Goal: Task Accomplishment & Management: Complete application form

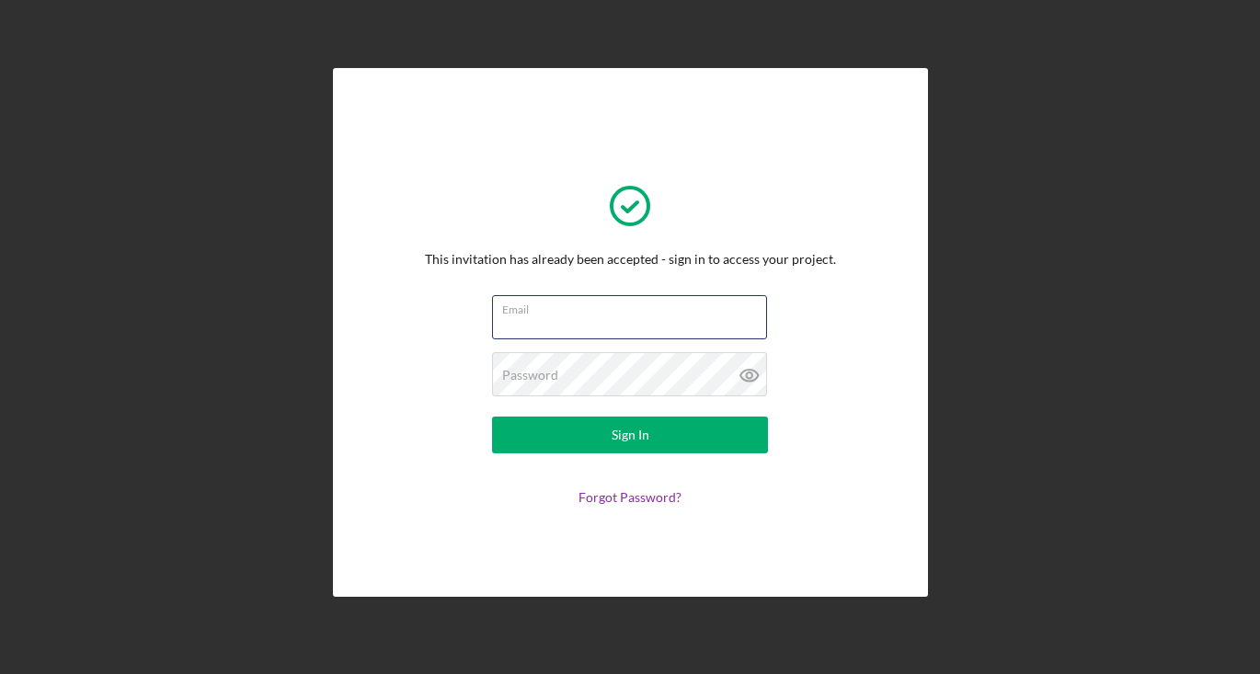
type input "[EMAIL_ADDRESS][DOMAIN_NAME]"
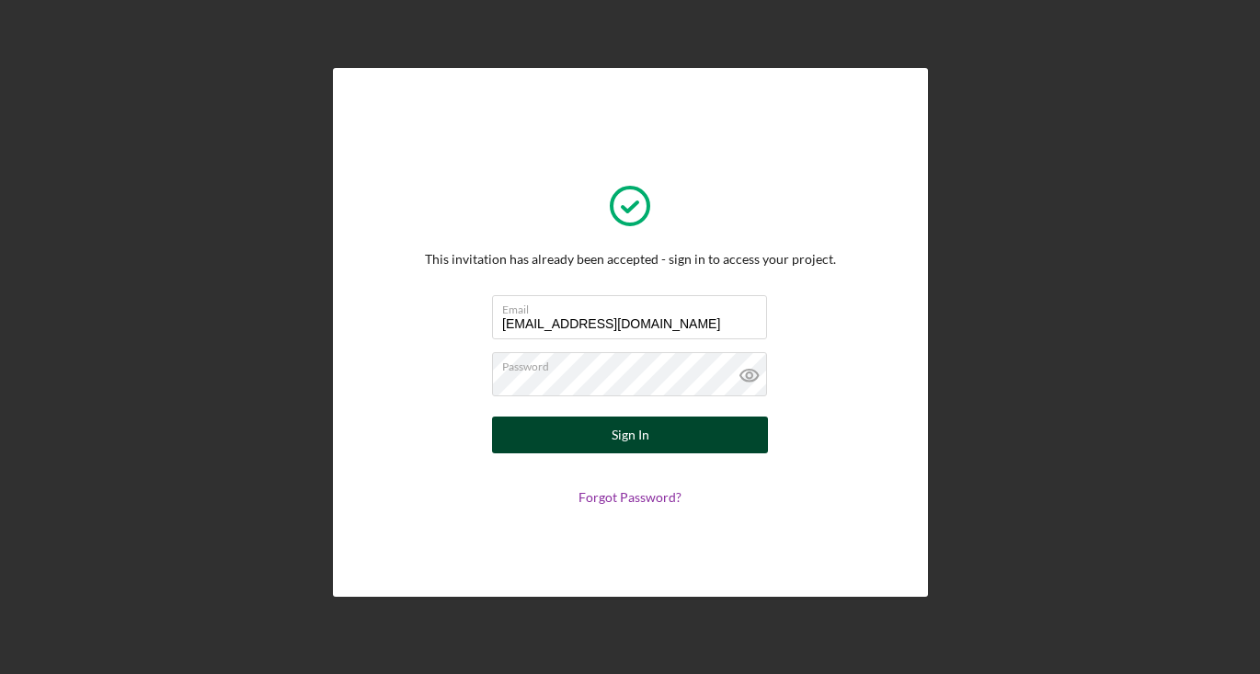
click at [606, 438] on button "Sign In" at bounding box center [630, 435] width 276 height 37
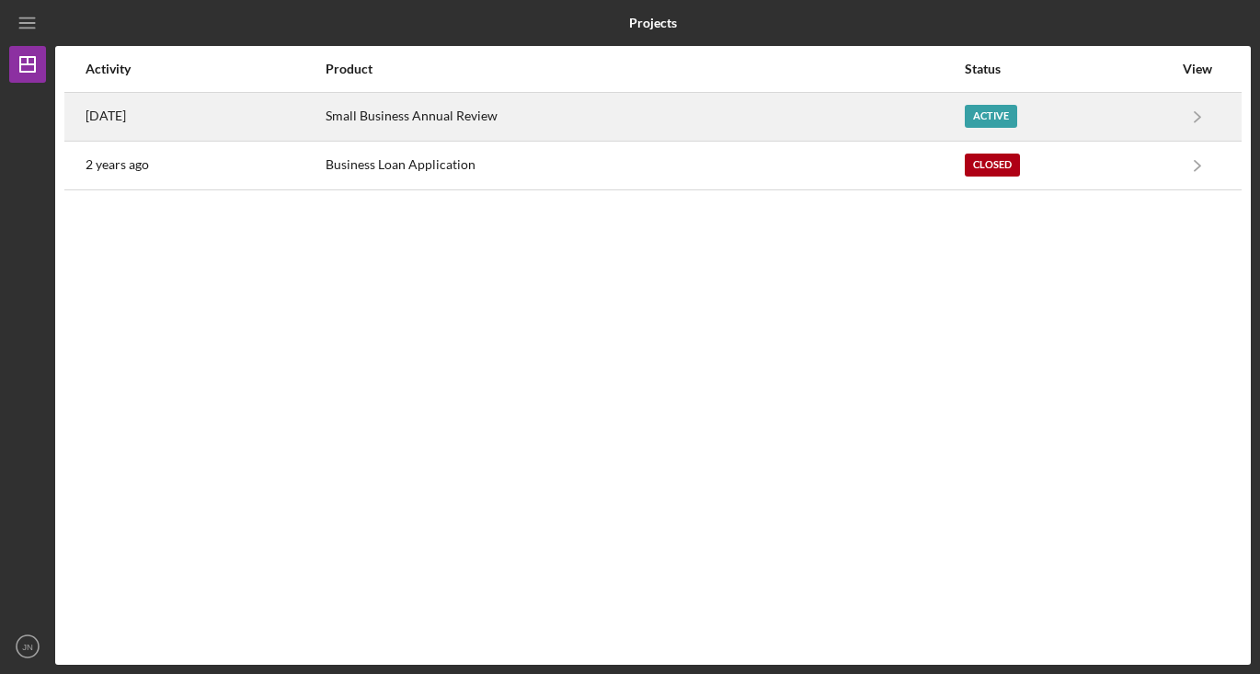
click at [812, 116] on div "Small Business Annual Review" at bounding box center [644, 117] width 637 height 46
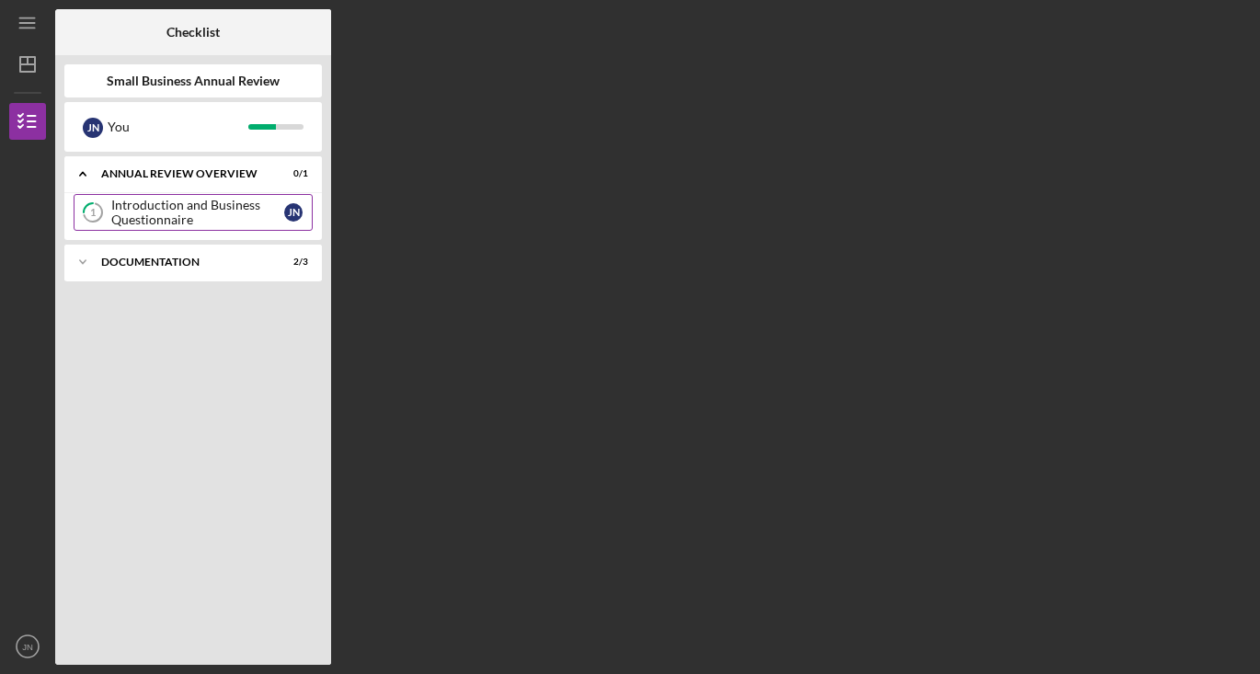
click at [187, 205] on div "Introduction and Business Questionnaire" at bounding box center [197, 212] width 173 height 29
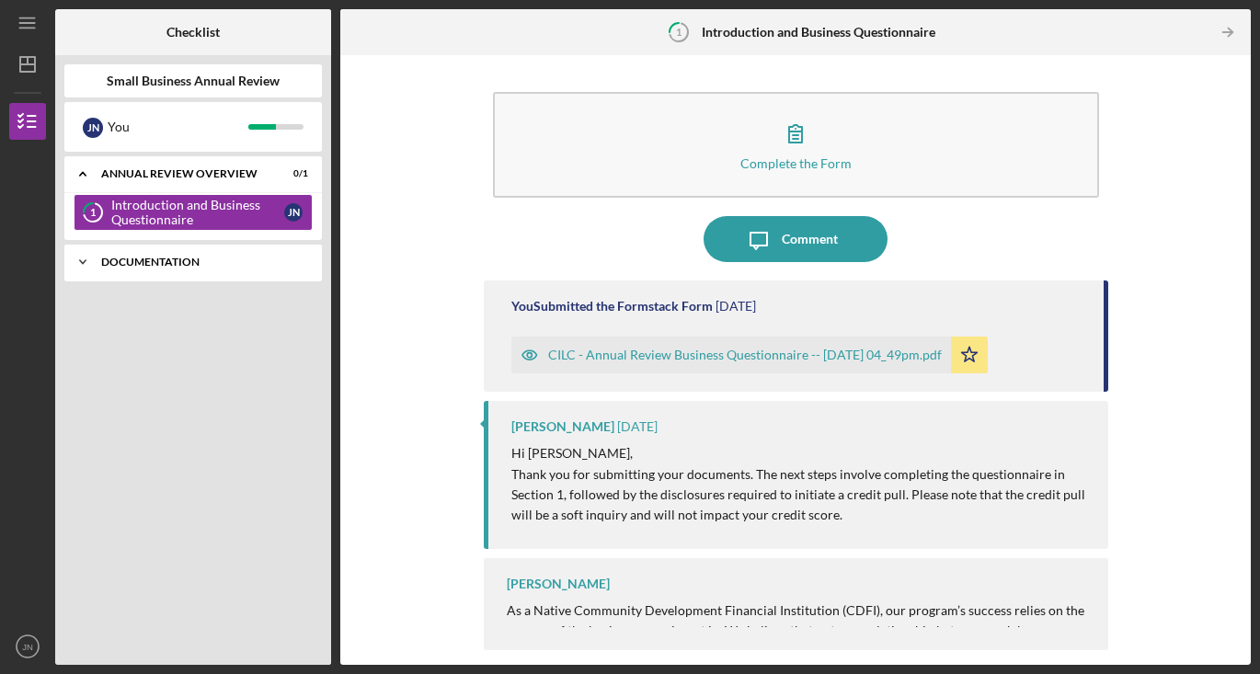
click at [168, 249] on div "Icon/Expander Documentation 2 / 3" at bounding box center [192, 262] width 257 height 37
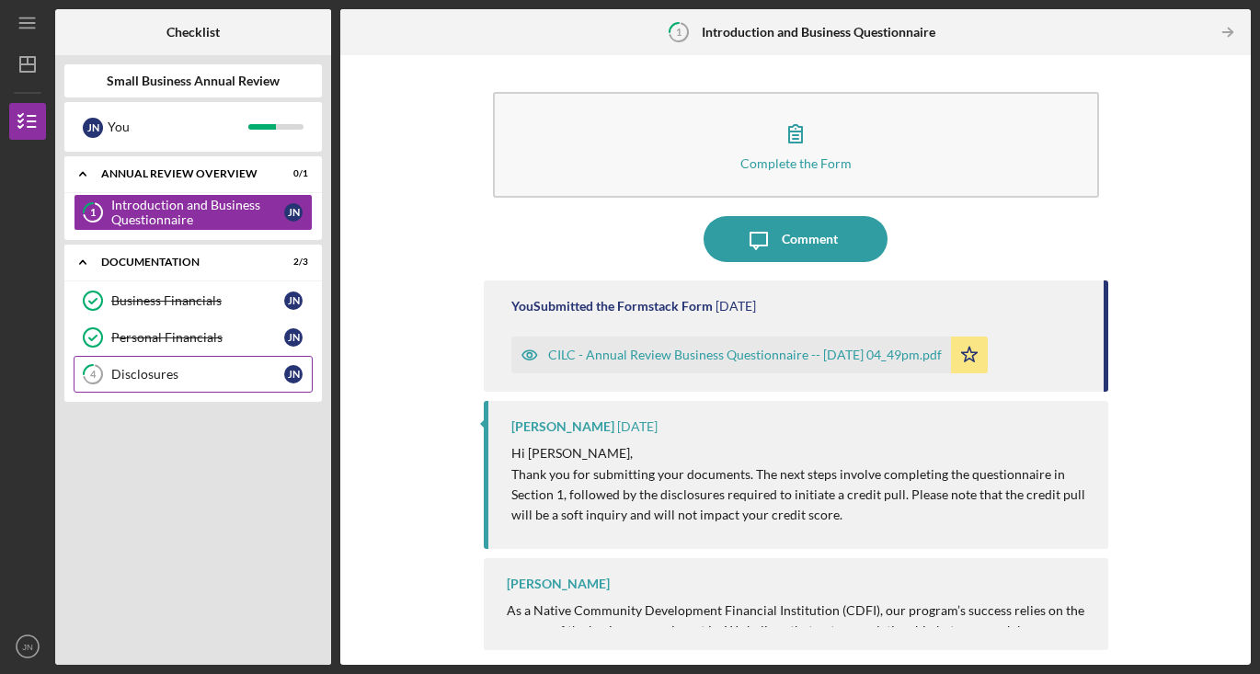
click at [171, 379] on div "Disclosures" at bounding box center [197, 374] width 173 height 15
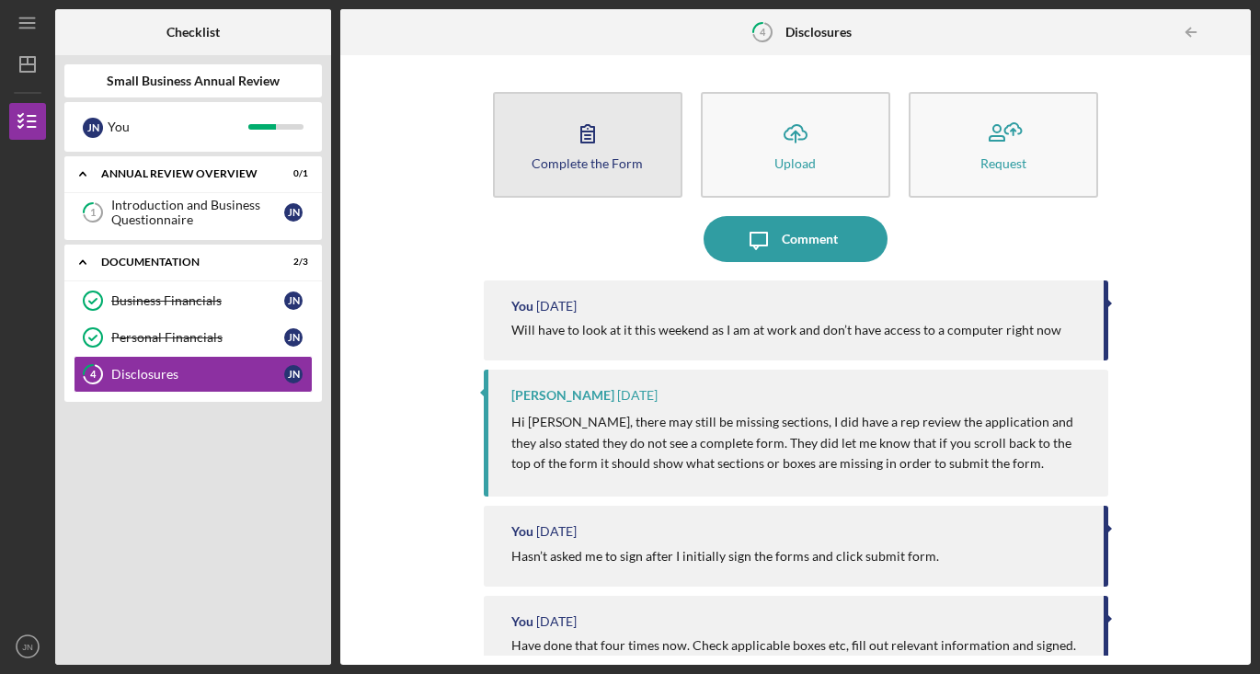
click at [610, 152] on button "Complete the Form Form" at bounding box center [587, 145] width 189 height 106
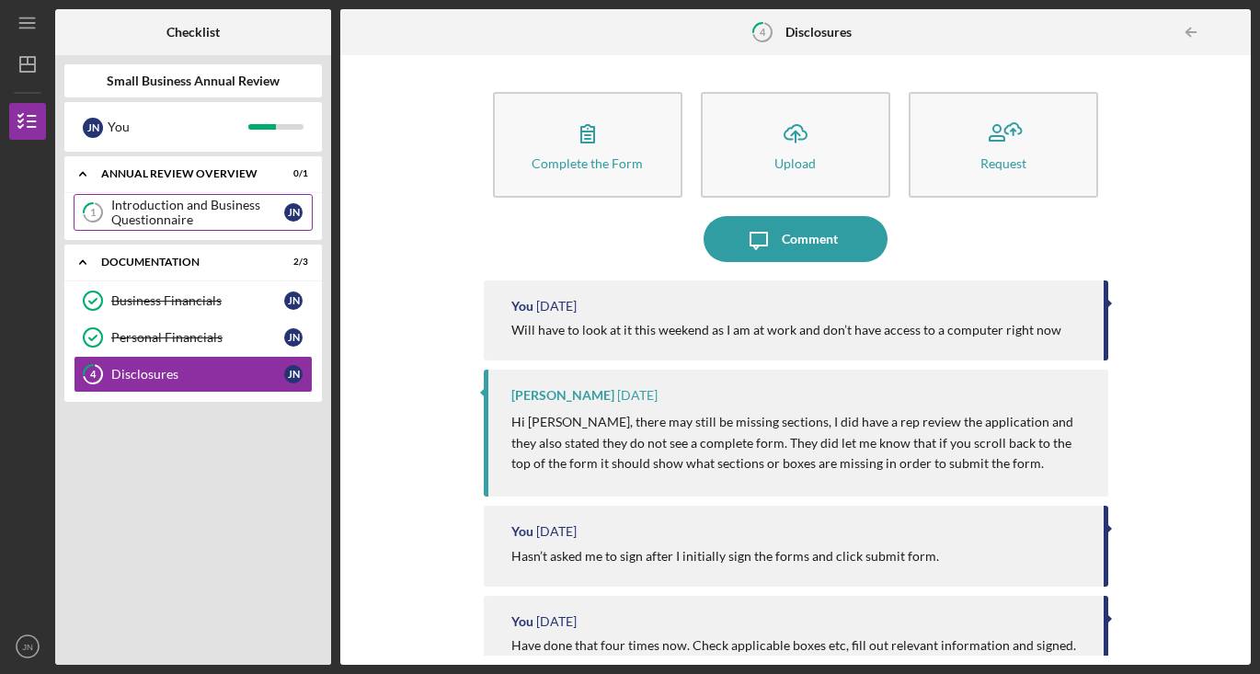
click at [213, 215] on div "Introduction and Business Questionnaire" at bounding box center [197, 212] width 173 height 29
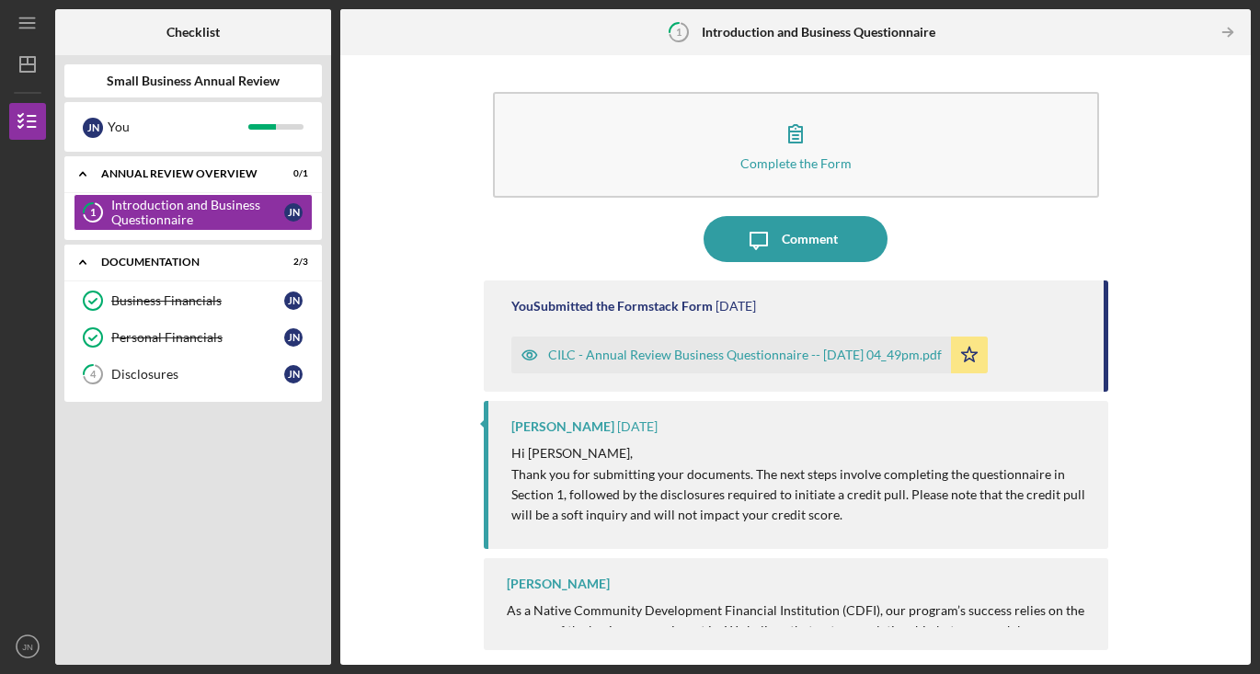
click at [177, 110] on div "J N You" at bounding box center [192, 127] width 257 height 50
click at [164, 178] on div "Annual Review Overview" at bounding box center [200, 173] width 198 height 11
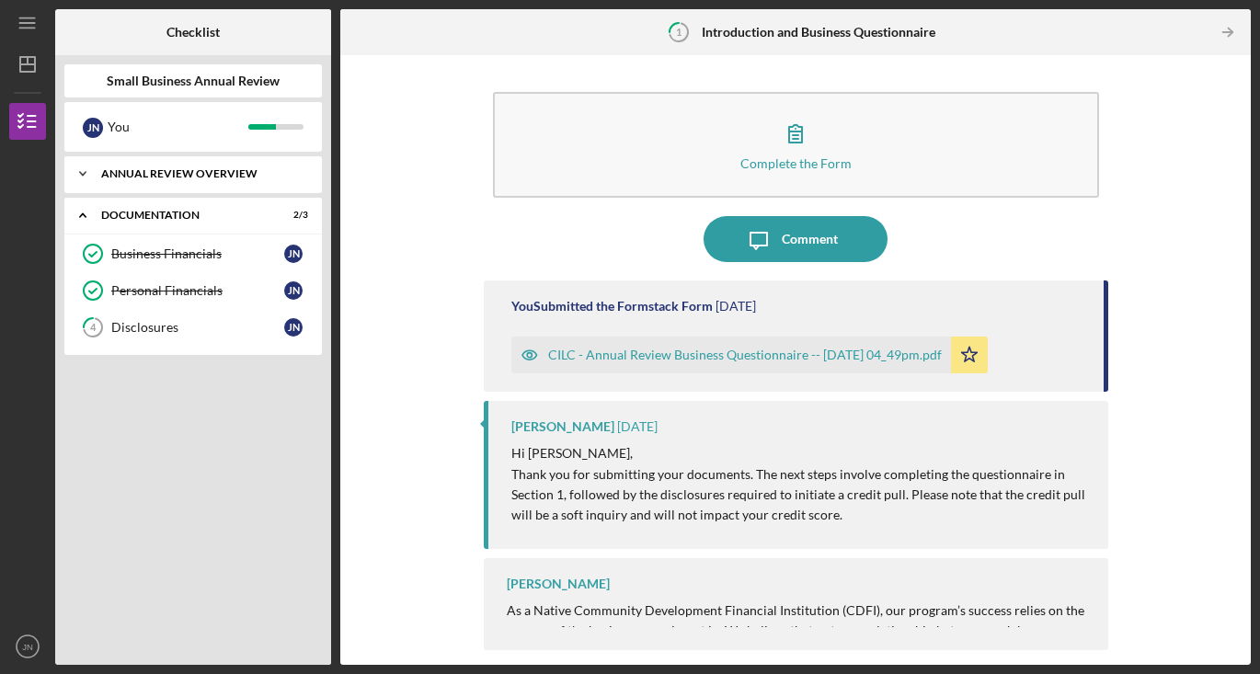
click at [164, 178] on div "Annual Review Overview" at bounding box center [200, 173] width 198 height 11
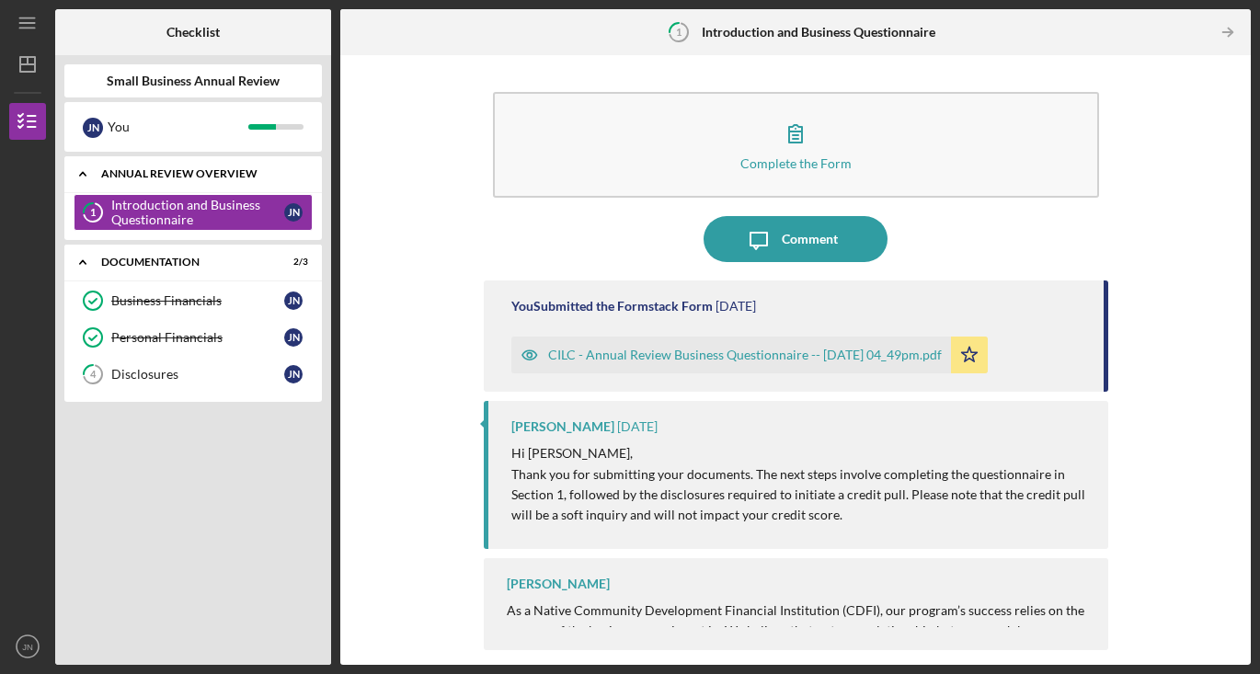
click at [164, 178] on div "Annual Review Overview" at bounding box center [200, 173] width 198 height 11
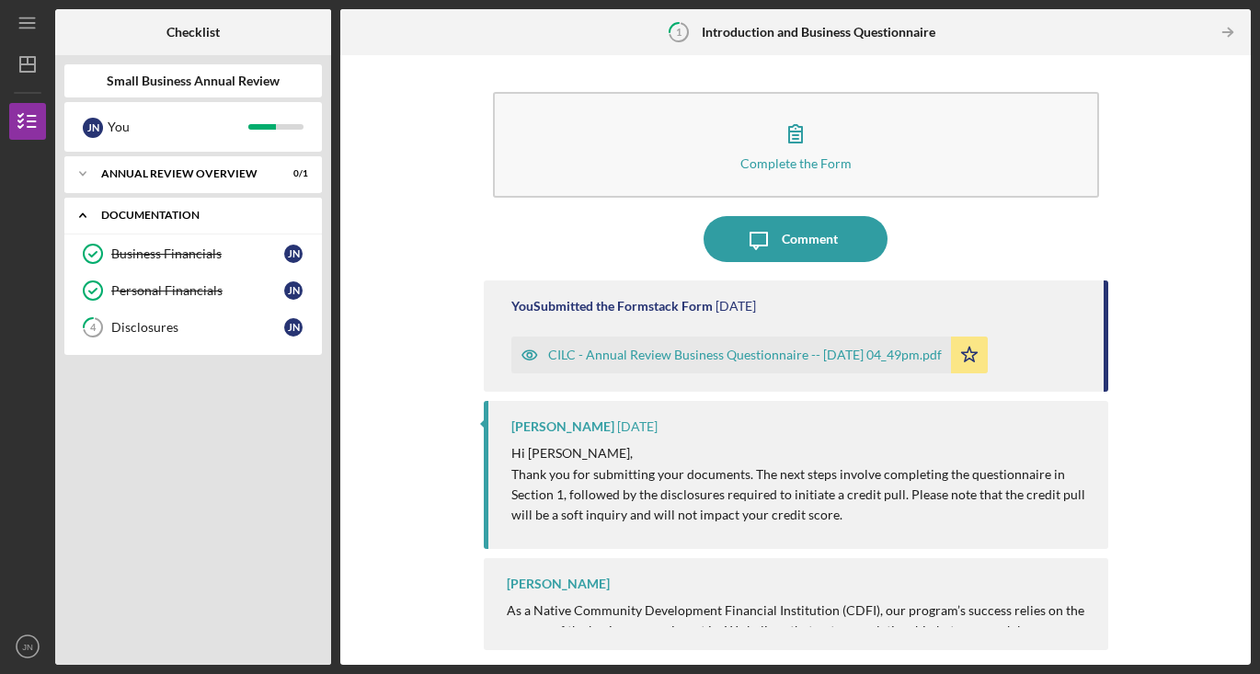
click at [147, 215] on div "Documentation" at bounding box center [200, 215] width 198 height 11
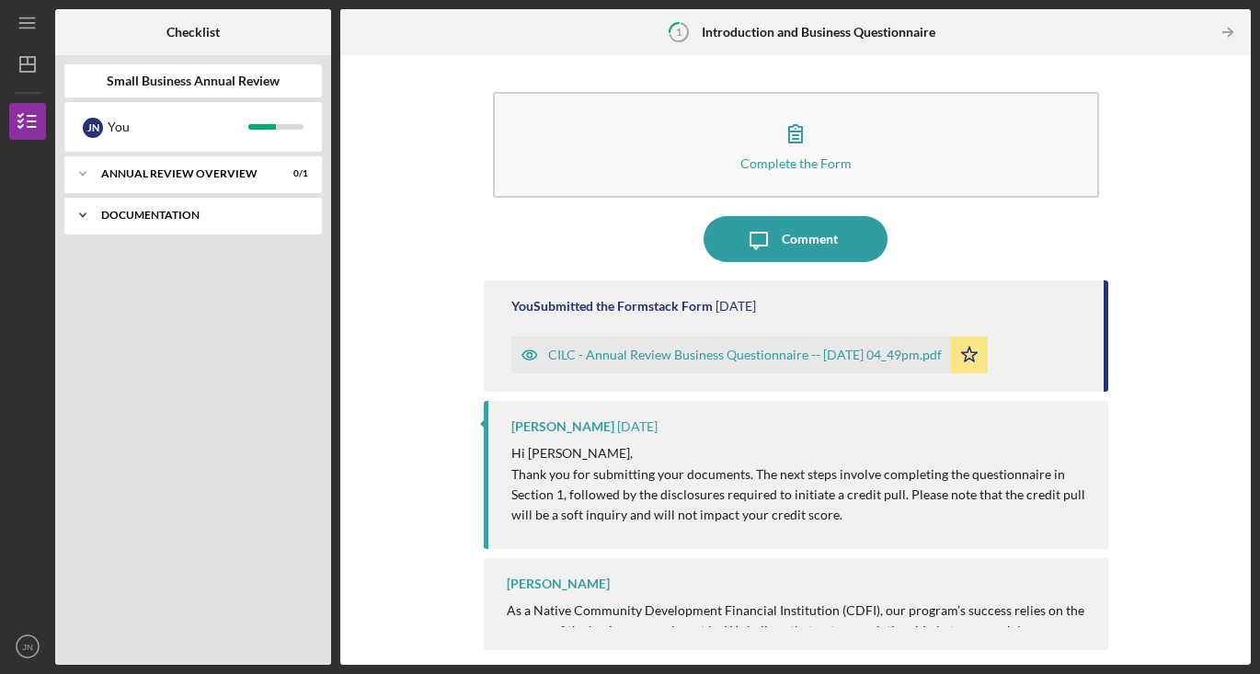
click at [147, 215] on div "Documentation" at bounding box center [200, 215] width 198 height 11
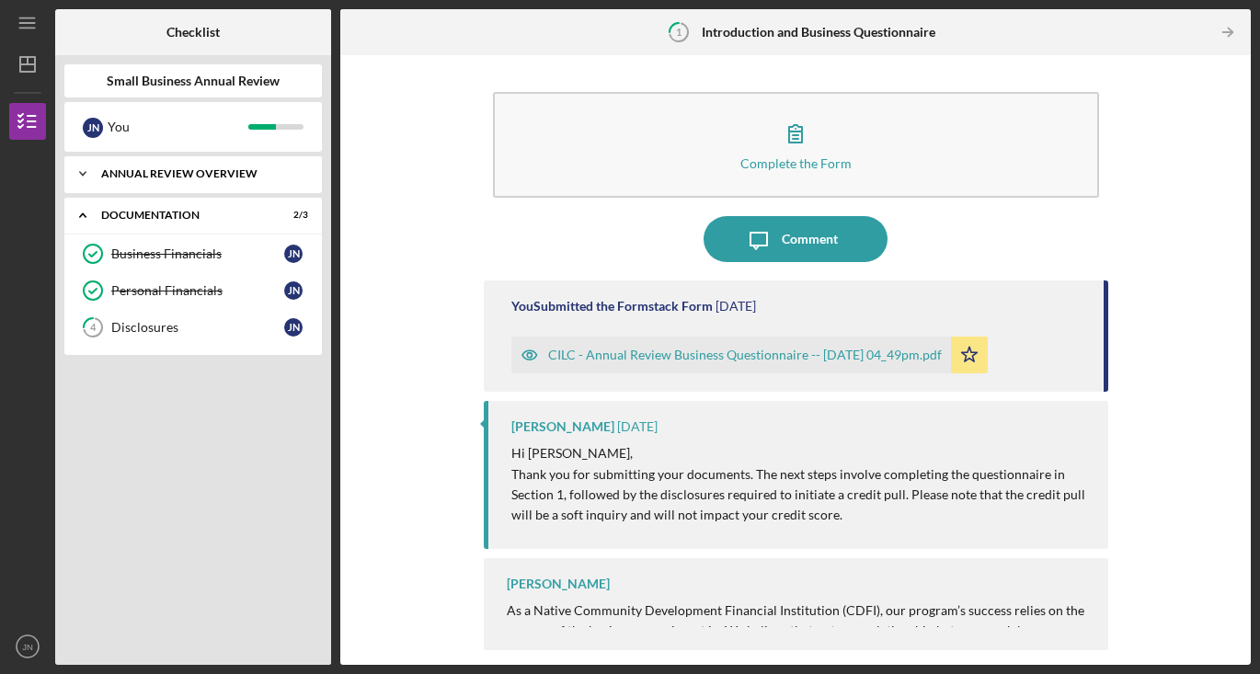
click at [162, 174] on div "Annual Review Overview" at bounding box center [200, 173] width 198 height 11
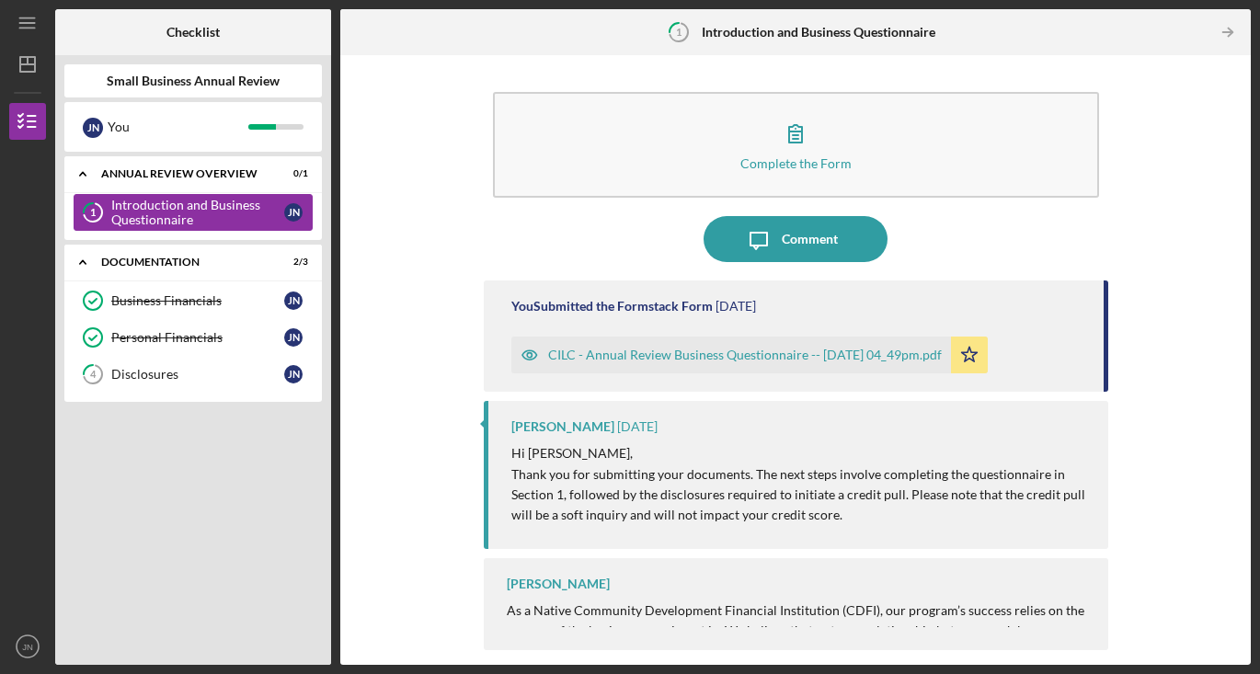
click at [156, 219] on div "Introduction and Business Questionnaire" at bounding box center [197, 212] width 173 height 29
click at [733, 576] on div "[PERSON_NAME] As a Native Community Development Financial Institution (CDFI), o…" at bounding box center [796, 604] width 624 height 92
click at [198, 370] on div "Disclosures" at bounding box center [197, 374] width 173 height 15
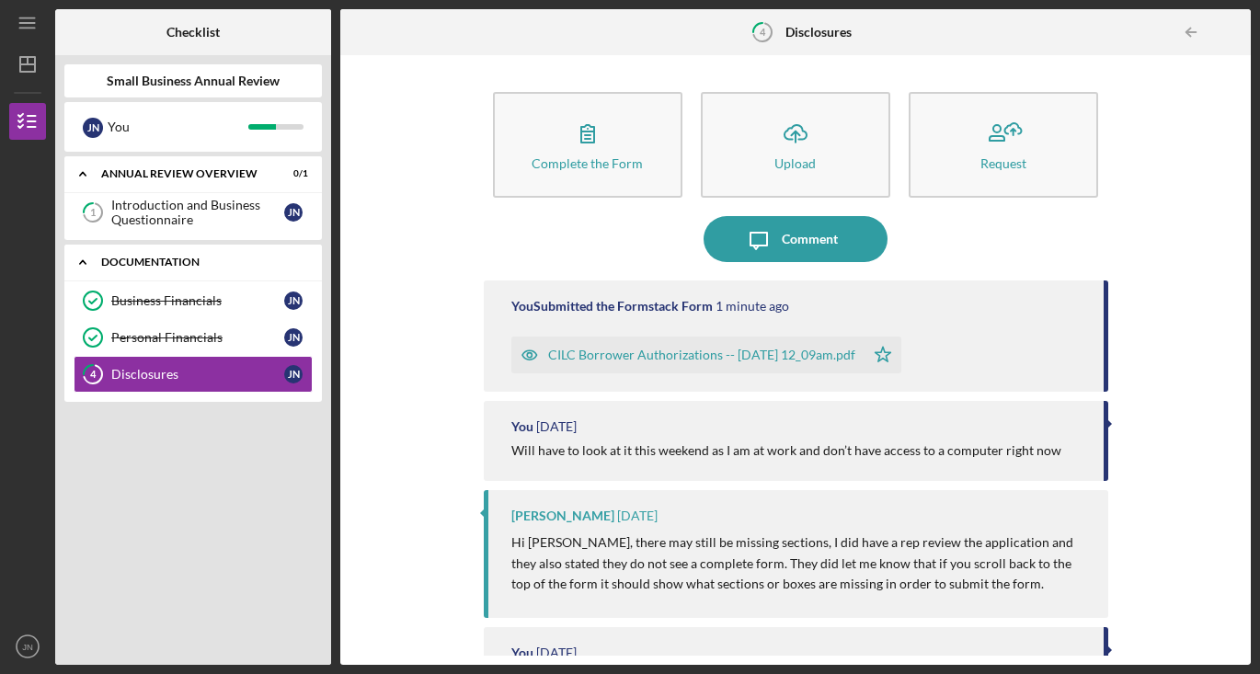
click at [194, 255] on div "Icon/Expander Documentation 2 / 3" at bounding box center [192, 263] width 257 height 38
